Goal: Use online tool/utility: Utilize a website feature to perform a specific function

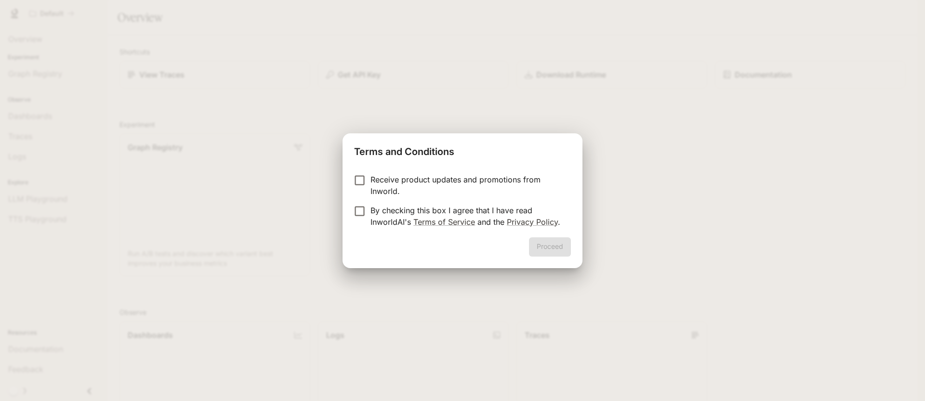
click at [356, 218] on label "By checking this box I agree that I have read InworldAI's Terms of Service and …" at bounding box center [456, 216] width 214 height 23
click at [536, 243] on button "Proceed" at bounding box center [550, 247] width 42 height 19
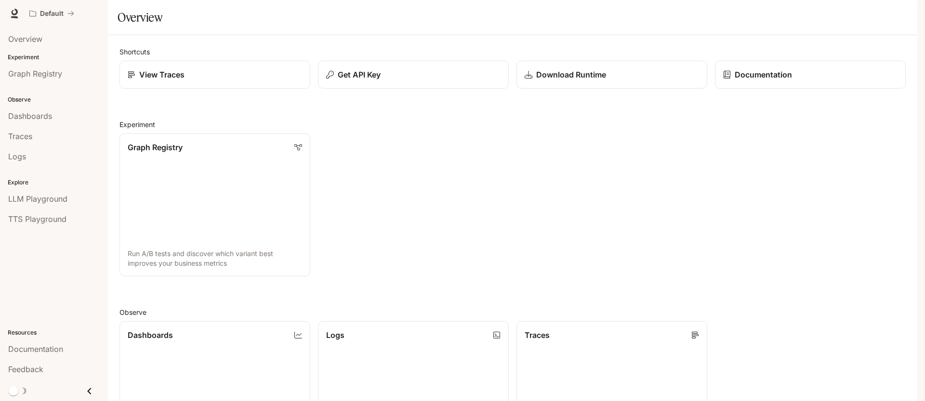
click at [622, 182] on div "Graph Registry Run A/B tests and discover which variant best improves your busi…" at bounding box center [509, 201] width 794 height 151
click at [465, 186] on div "Graph Registry Run A/B tests and discover which variant best improves your busi…" at bounding box center [509, 201] width 794 height 151
click at [35, 223] on span "TTS Playground" at bounding box center [37, 219] width 58 height 12
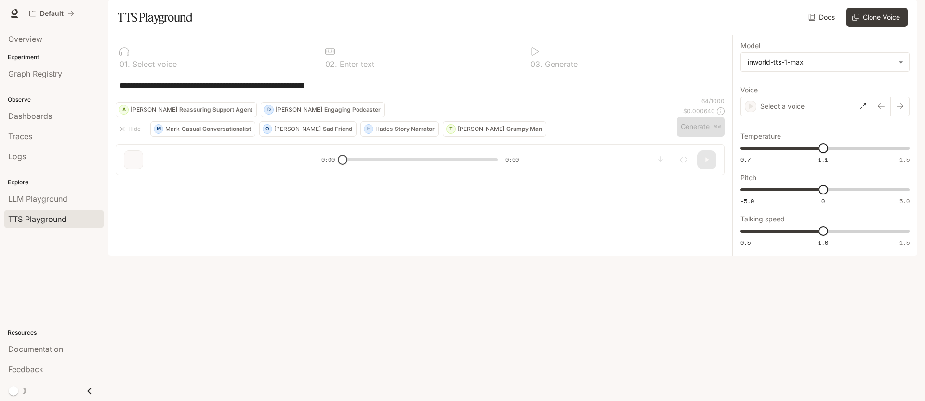
click at [222, 97] on div "**********" at bounding box center [420, 85] width 609 height 23
click at [283, 97] on div "**********" at bounding box center [420, 85] width 609 height 23
click at [312, 91] on textarea "**********" at bounding box center [420, 85] width 601 height 11
click at [150, 68] on p "Select voice" at bounding box center [153, 64] width 47 height 8
click at [145, 68] on p "Select voice" at bounding box center [153, 64] width 47 height 8
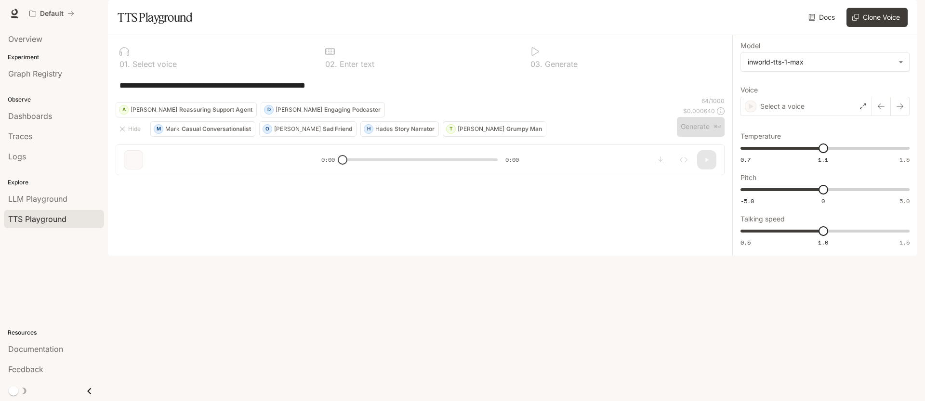
click at [327, 97] on div "**********" at bounding box center [420, 85] width 609 height 23
click at [366, 91] on textarea "**********" at bounding box center [420, 85] width 601 height 11
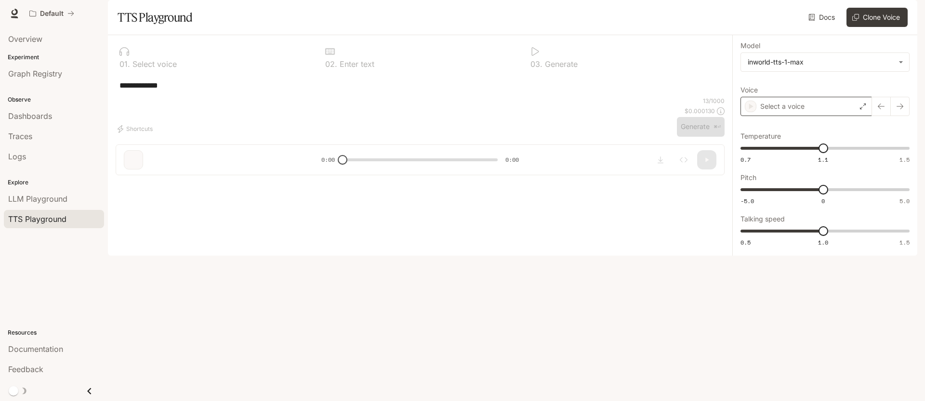
type textarea "**********"
click at [843, 116] on div "Select a voice" at bounding box center [807, 106] width 132 height 19
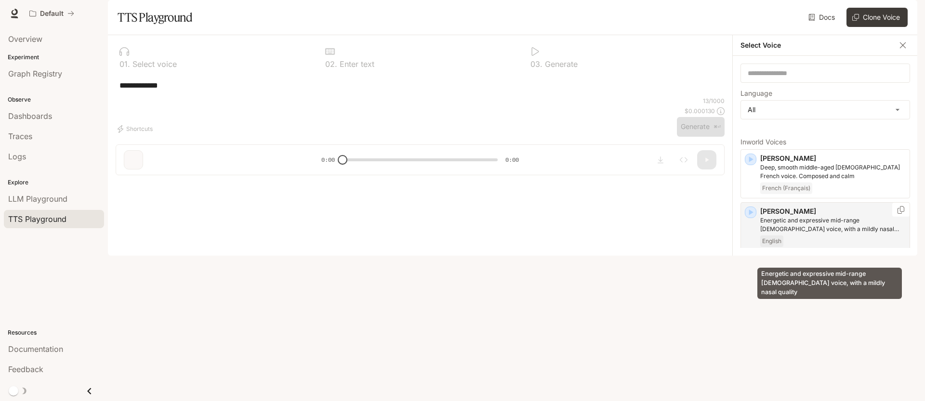
click at [828, 234] on p "Energetic and expressive mid-range [DEMOGRAPHIC_DATA] voice, with a mildly nasa…" at bounding box center [833, 224] width 146 height 17
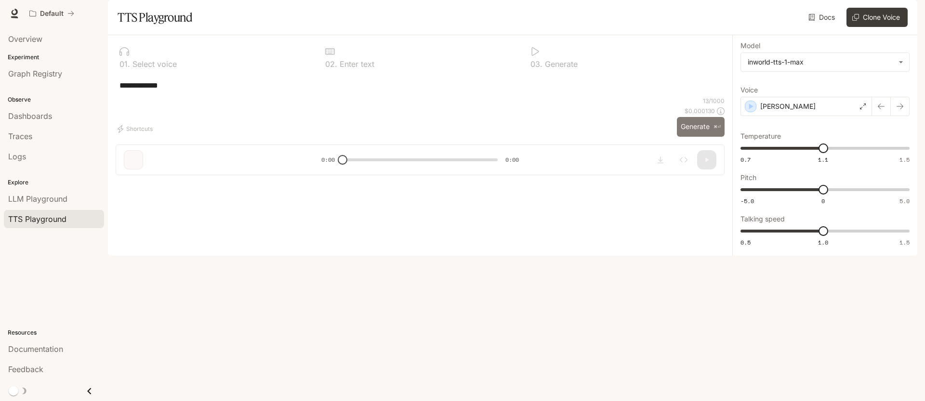
click at [691, 137] on button "Generate ⌘⏎" at bounding box center [701, 127] width 48 height 20
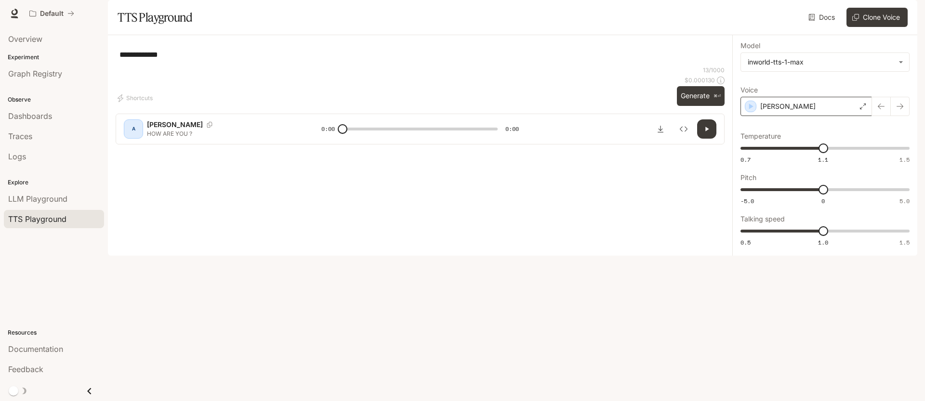
click at [845, 116] on div "[PERSON_NAME]" at bounding box center [807, 106] width 132 height 19
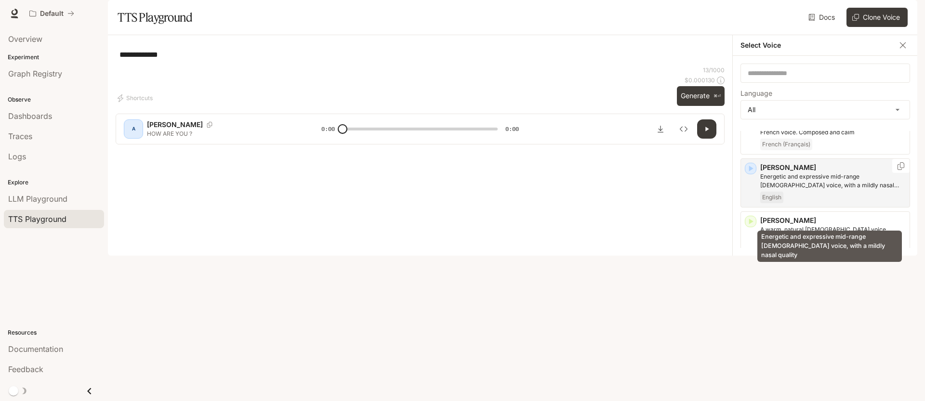
scroll to position [49, 0]
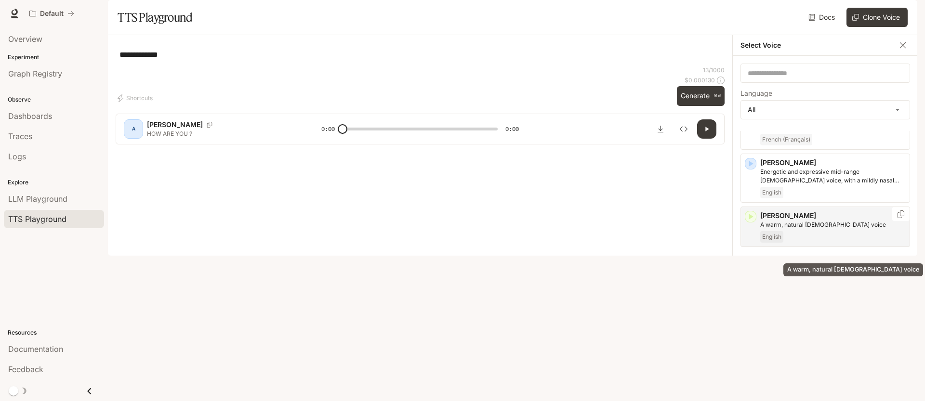
click at [817, 229] on p "A warm, natural [DEMOGRAPHIC_DATA] voice" at bounding box center [833, 225] width 146 height 9
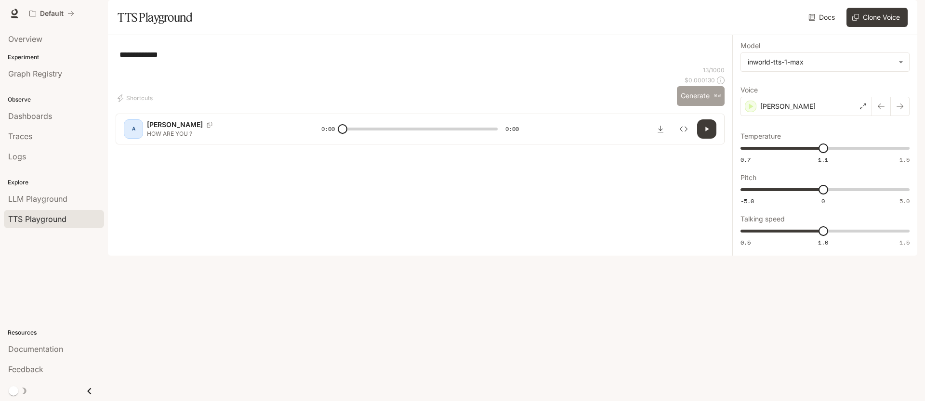
click at [699, 106] on button "Generate ⌘⏎" at bounding box center [701, 96] width 48 height 20
click at [836, 116] on div "[PERSON_NAME]" at bounding box center [807, 106] width 132 height 19
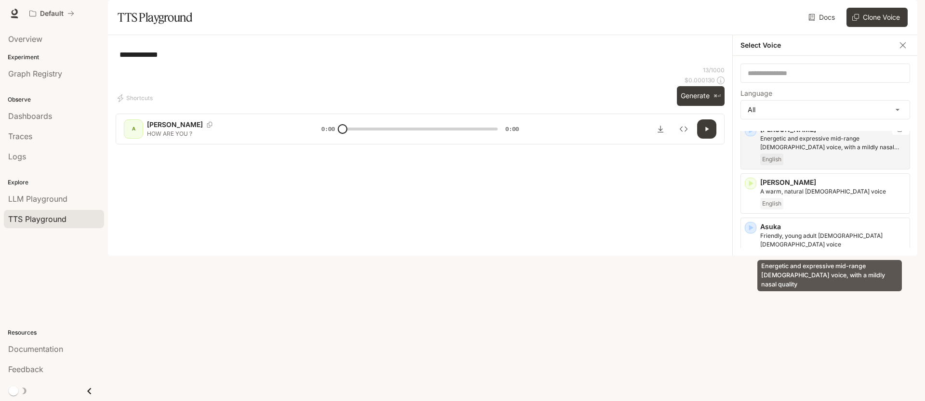
scroll to position [130, 0]
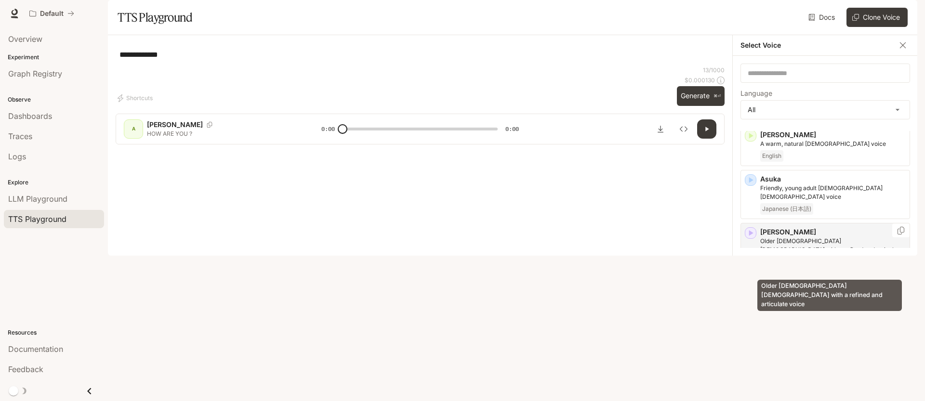
click at [794, 254] on p "Older [DEMOGRAPHIC_DATA] [DEMOGRAPHIC_DATA] with a refined and articulate voice" at bounding box center [833, 245] width 146 height 17
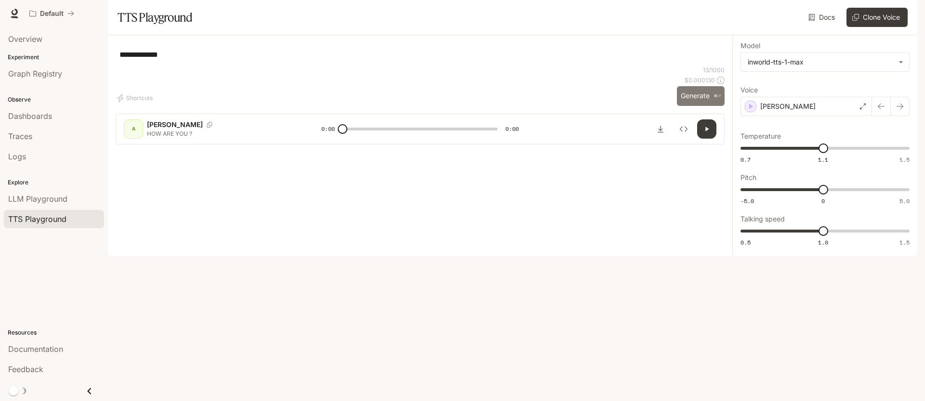
click at [693, 106] on button "Generate ⌘⏎" at bounding box center [701, 96] width 48 height 20
click at [822, 116] on div "[PERSON_NAME]" at bounding box center [807, 106] width 132 height 19
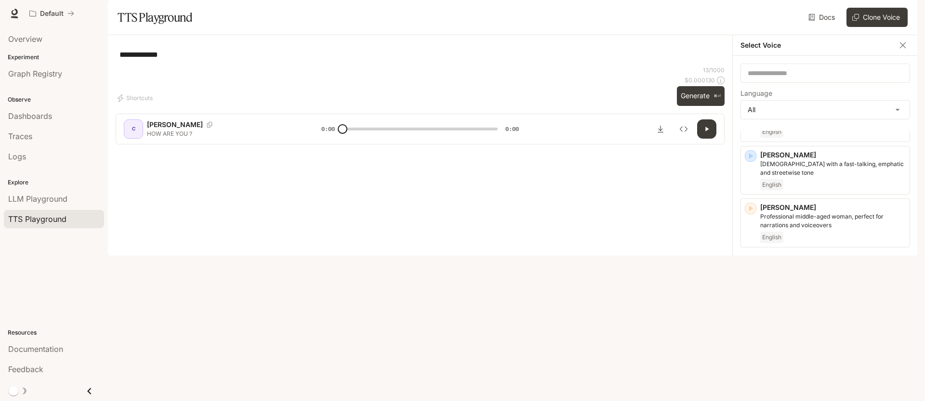
scroll to position [583, 0]
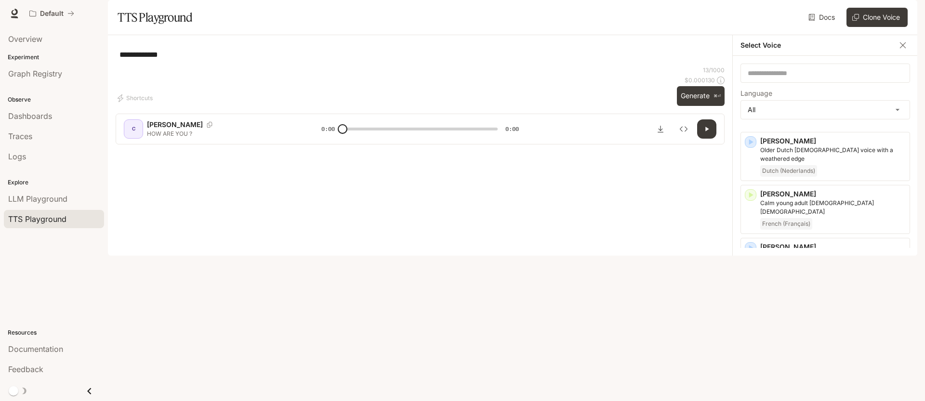
click at [807, 319] on p "Commanding and gruff [DEMOGRAPHIC_DATA] voice, think an omniscient narrator or …" at bounding box center [833, 313] width 146 height 17
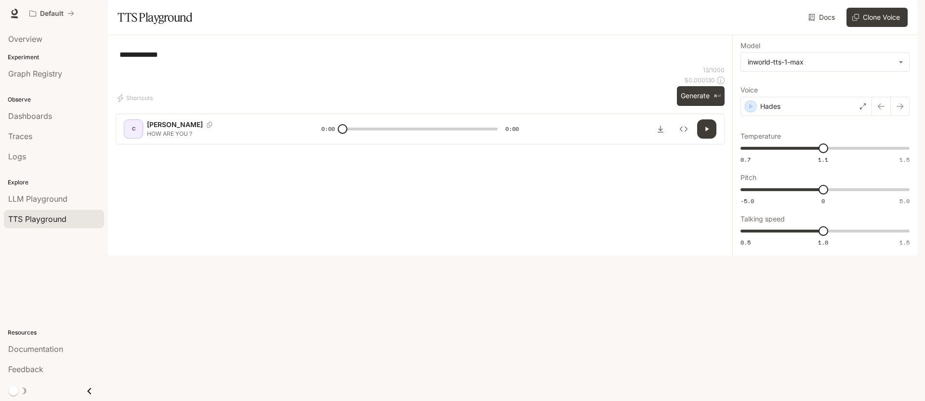
click at [681, 106] on div "13 / 1000 $ 0.000130 Generate ⌘⏎" at bounding box center [701, 86] width 48 height 40
click at [691, 106] on button "Generate ⌘⏎" at bounding box center [701, 96] width 48 height 20
click at [827, 116] on div "Hades" at bounding box center [807, 106] width 132 height 19
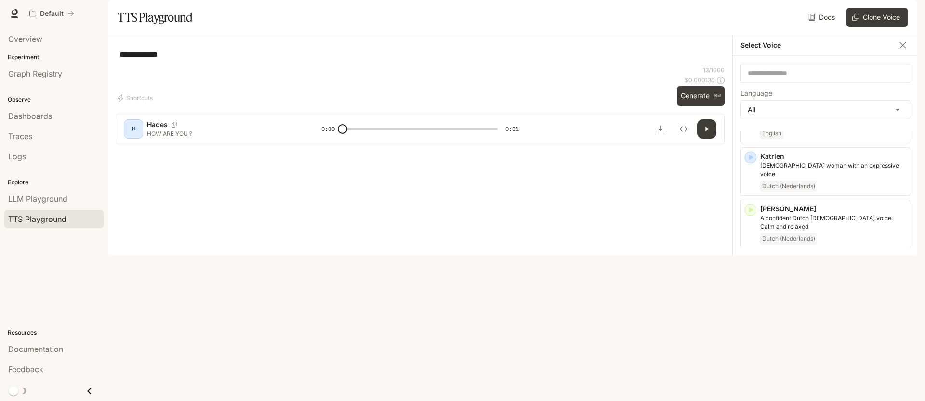
scroll to position [1434, 0]
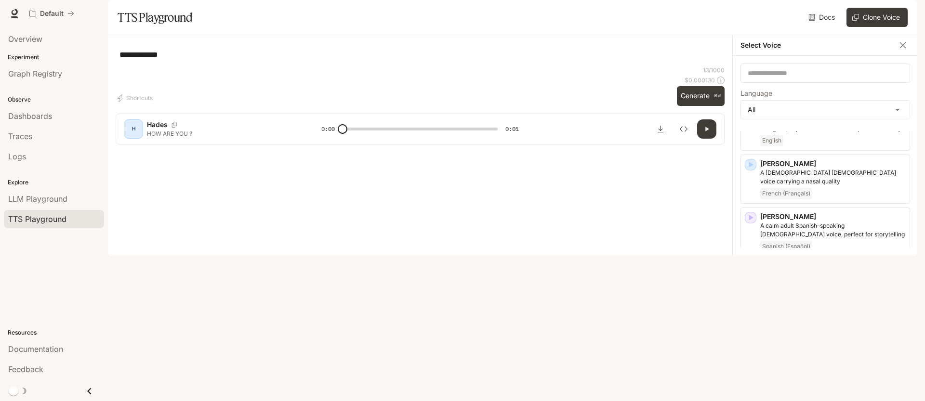
click at [818, 347] on div "English" at bounding box center [833, 353] width 146 height 12
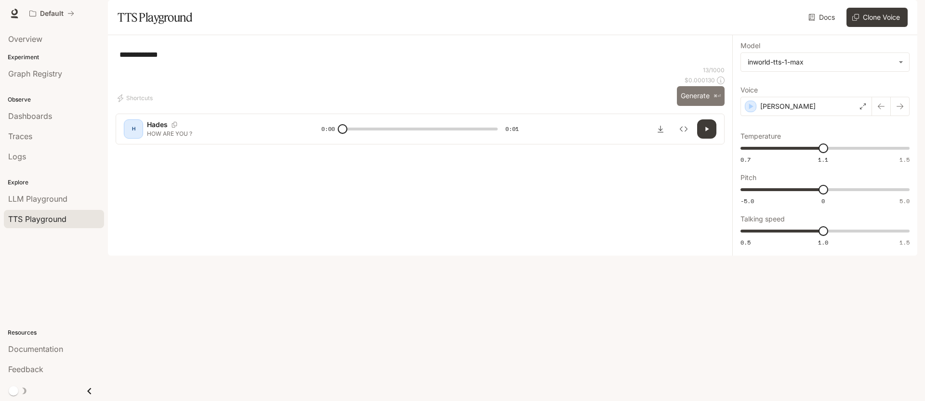
click at [690, 106] on button "Generate ⌘⏎" at bounding box center [701, 96] width 48 height 20
type input "*"
click at [465, 66] on div "**********" at bounding box center [420, 54] width 609 height 23
click at [849, 17] on span "Documentation" at bounding box center [860, 14] width 48 height 12
